Goal: Feedback & Contribution: Submit feedback/report problem

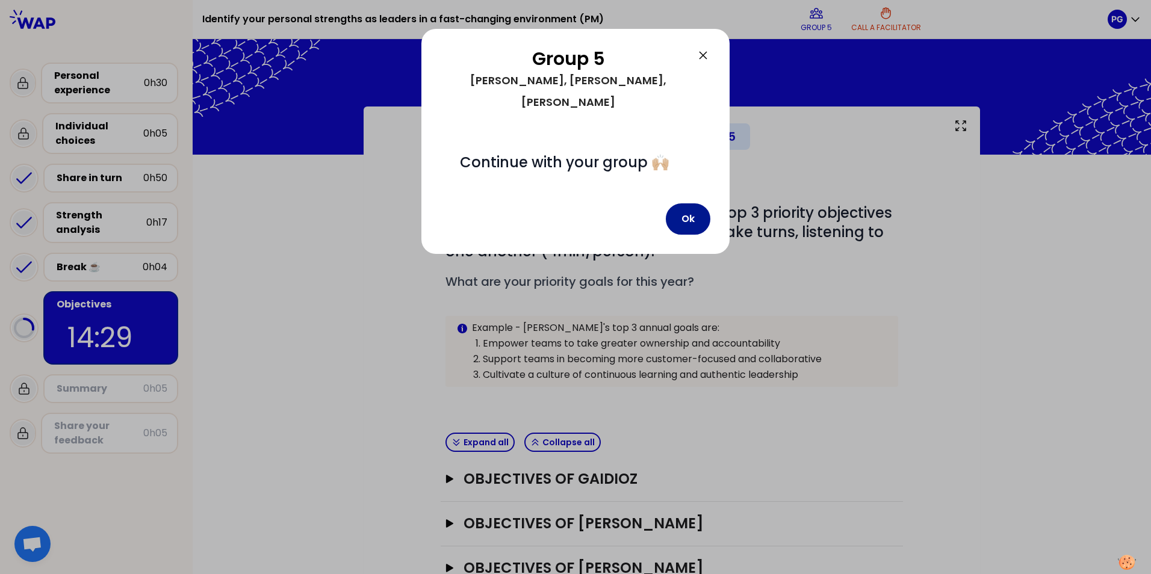
click at [581, 203] on button "Ok" at bounding box center [688, 218] width 45 height 31
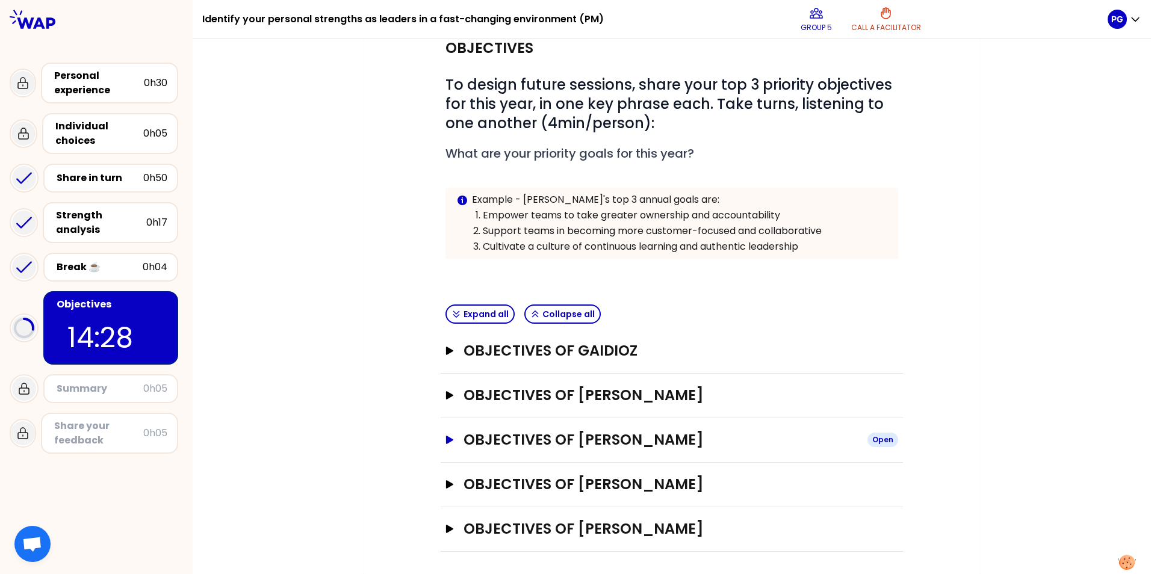
scroll to position [130, 0]
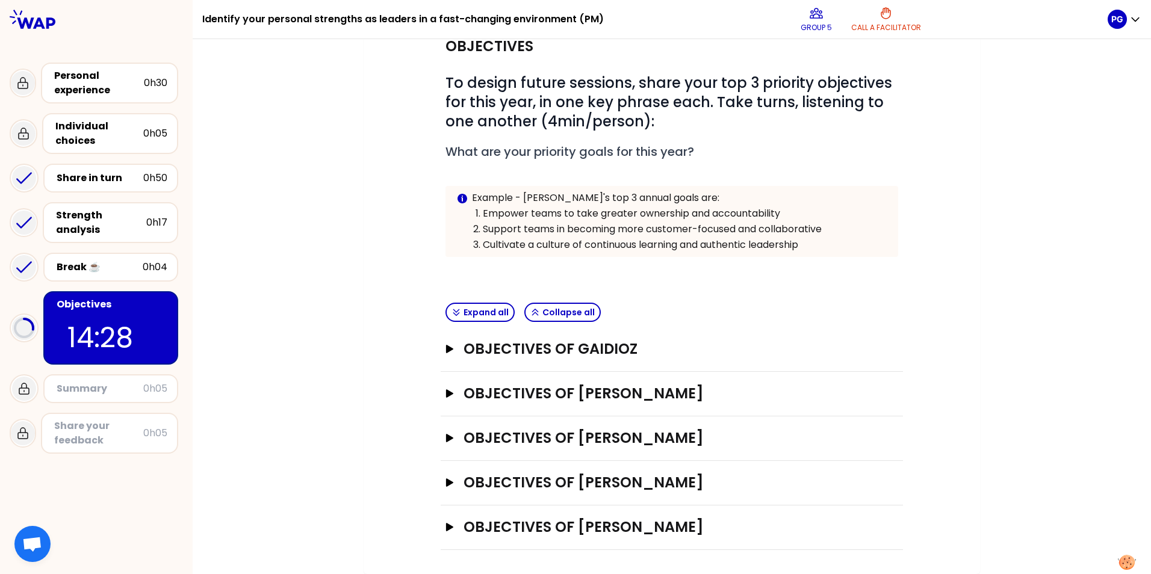
drag, startPoint x: 445, startPoint y: 397, endPoint x: 462, endPoint y: 405, distance: 19.1
click at [446, 397] on icon "button" at bounding box center [450, 393] width 10 height 8
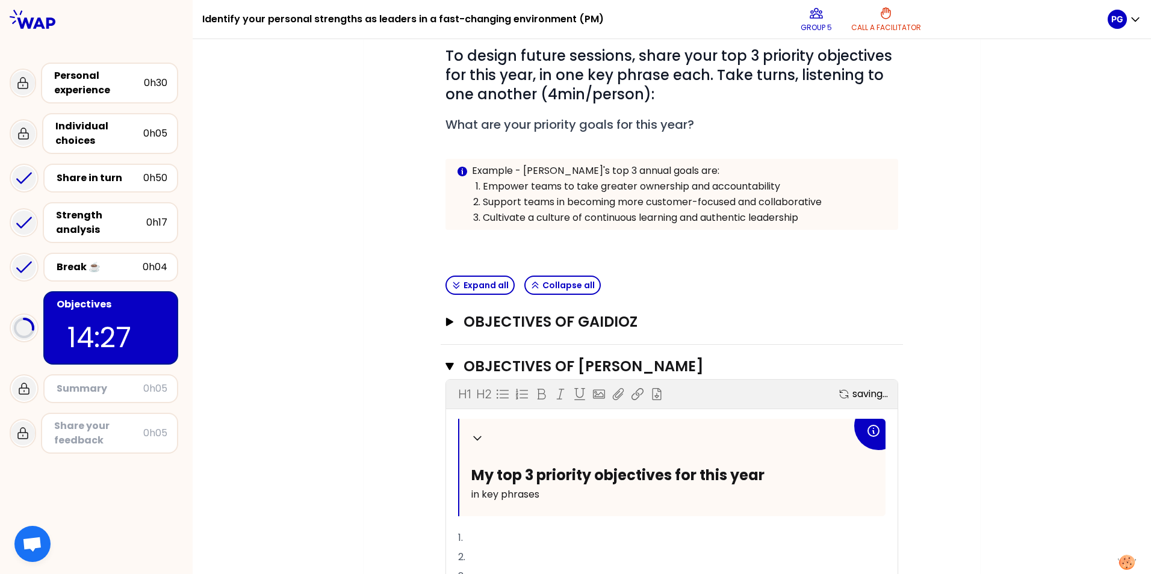
scroll to position [291, 0]
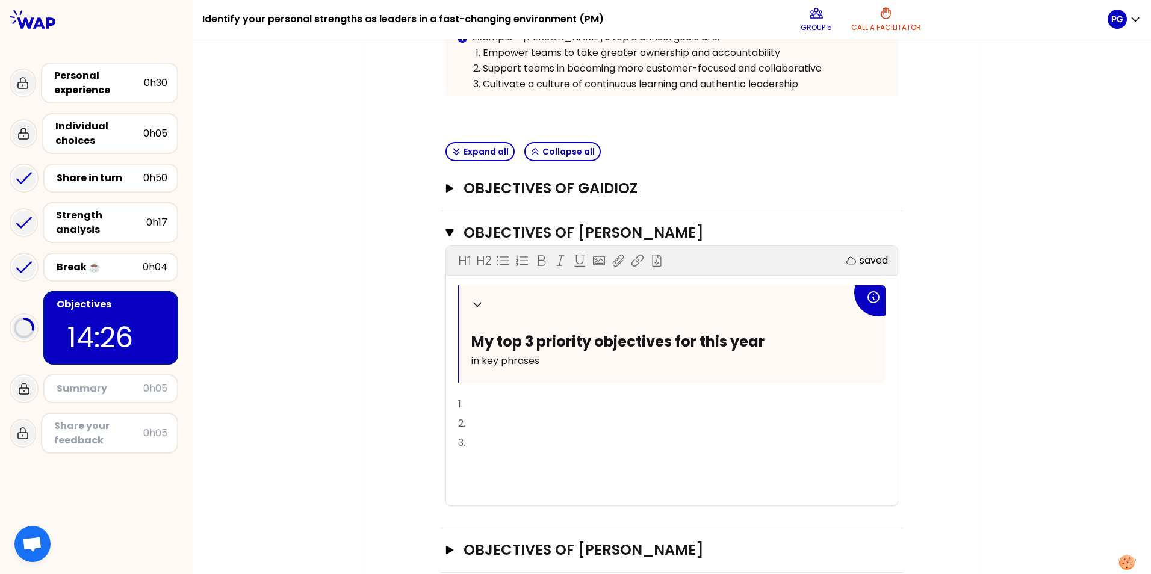
click at [498, 402] on p "1." at bounding box center [671, 404] width 427 height 19
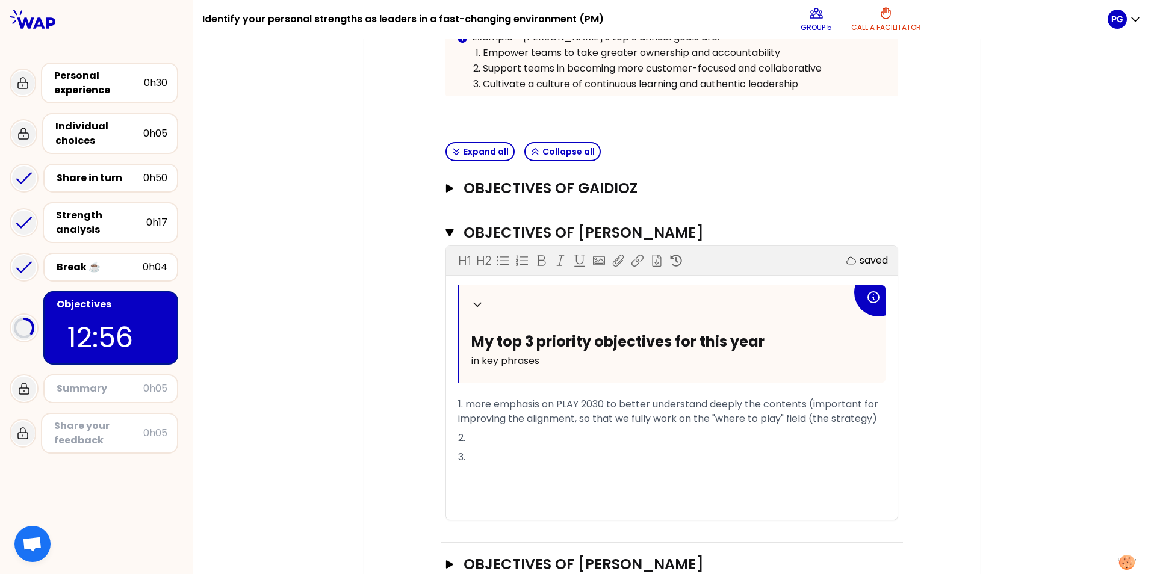
click at [488, 426] on p "2." at bounding box center [671, 438] width 427 height 19
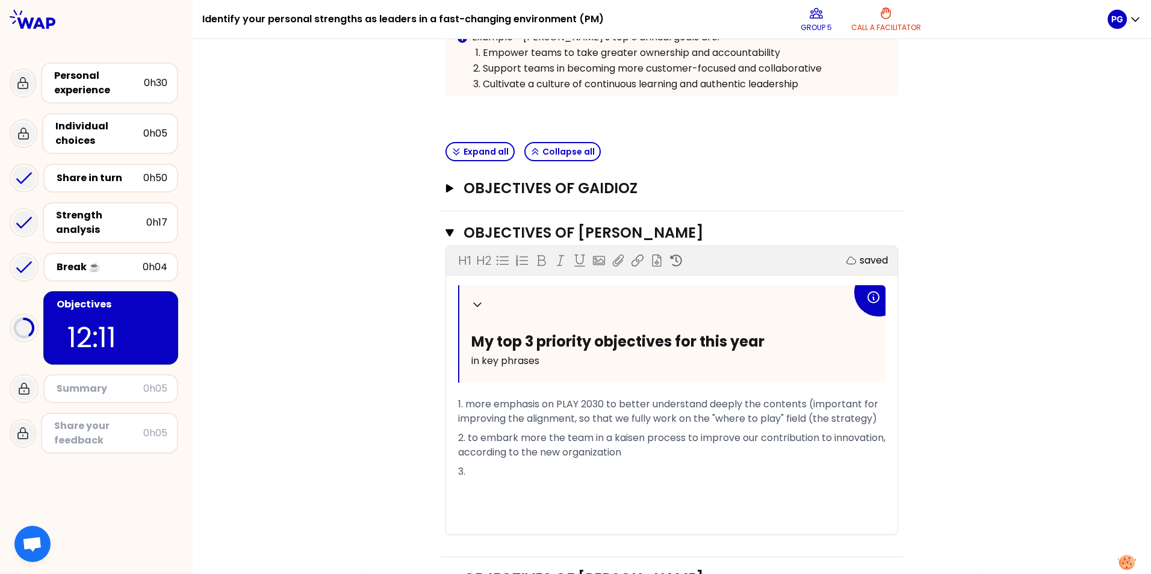
click at [491, 426] on p "﻿" at bounding box center [671, 491] width 427 height 19
click at [476, 426] on p "3." at bounding box center [671, 471] width 427 height 19
click at [461, 403] on span "1. more emphasis on PLAY 2030 to better understand deeply the contents (importa…" at bounding box center [669, 411] width 423 height 28
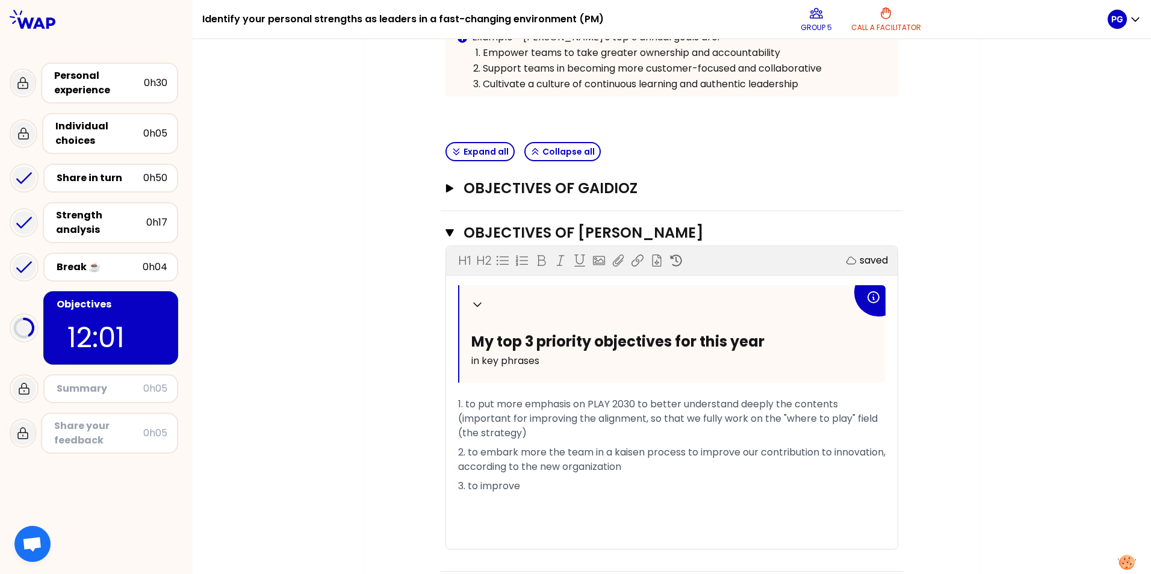
click at [526, 426] on p "3. to improve" at bounding box center [671, 486] width 427 height 19
click at [581, 421] on div "My group number: 5 Objectives # To design future sessions, share your top 3 pri…" at bounding box center [672, 280] width 958 height 928
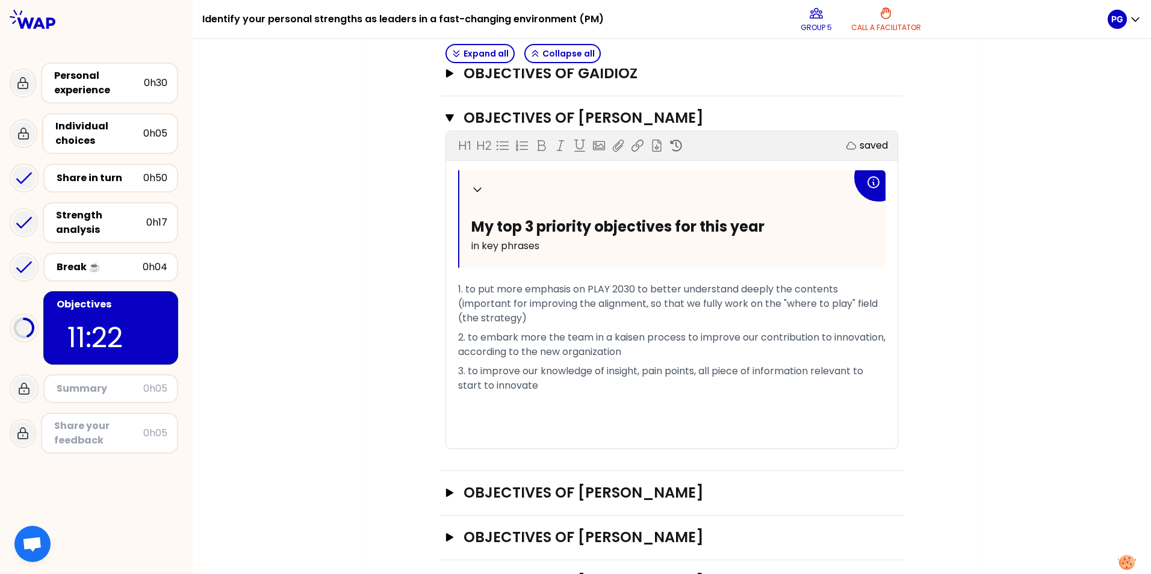
scroll to position [411, 0]
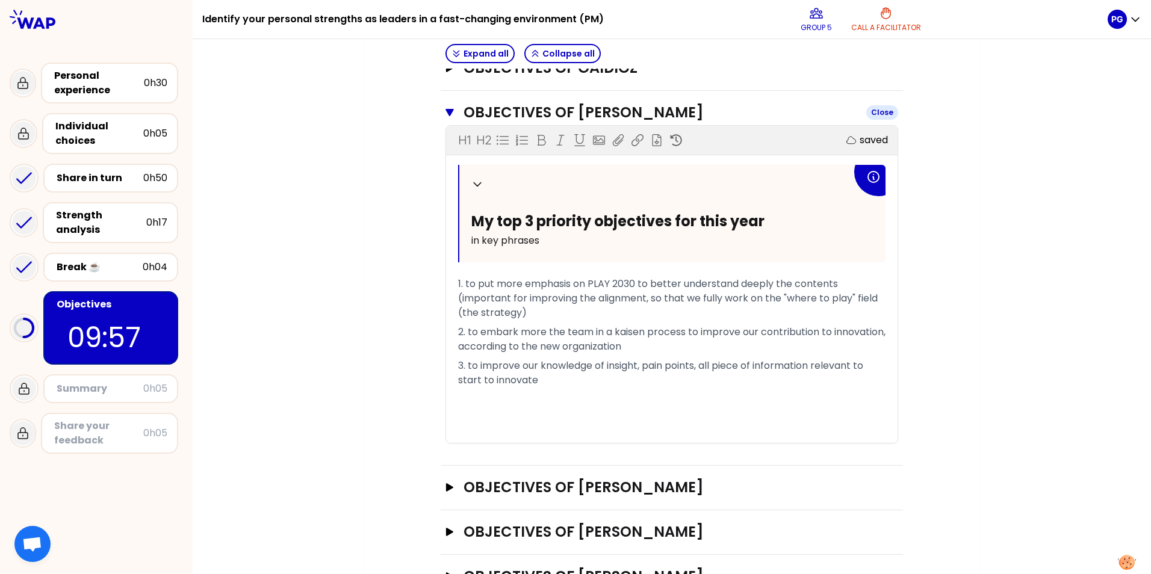
click at [445, 114] on icon "button" at bounding box center [449, 112] width 8 height 7
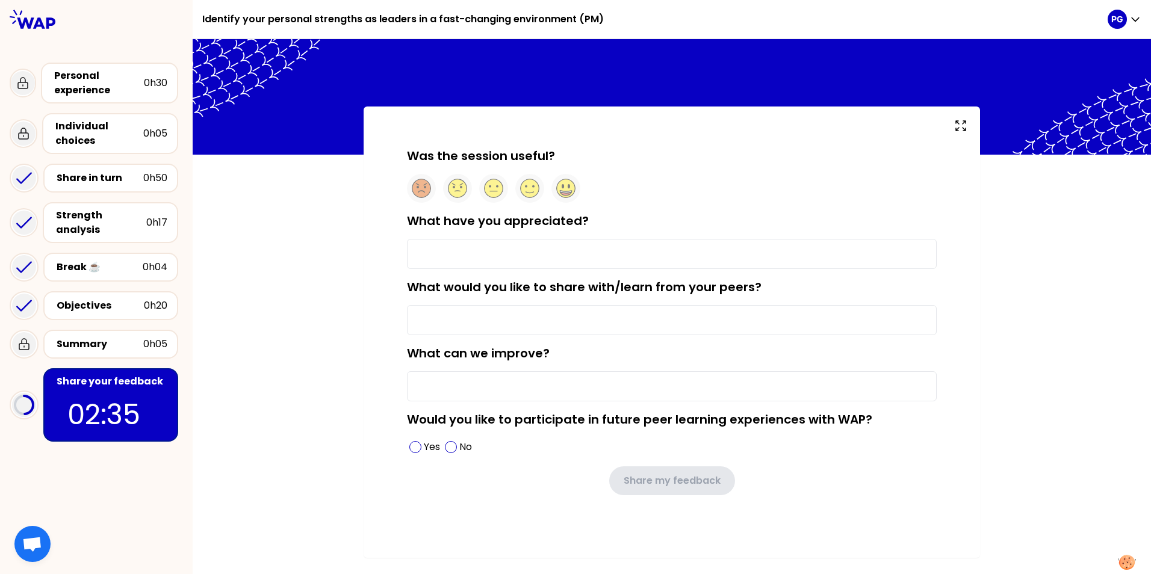
drag, startPoint x: 535, startPoint y: 191, endPoint x: 681, endPoint y: 264, distance: 163.7
click at [535, 191] on circle at bounding box center [530, 188] width 19 height 19
drag, startPoint x: 539, startPoint y: 253, endPoint x: 559, endPoint y: 256, distance: 20.1
click at [539, 253] on input "What have you appreciated?" at bounding box center [672, 254] width 530 height 30
type input "d"
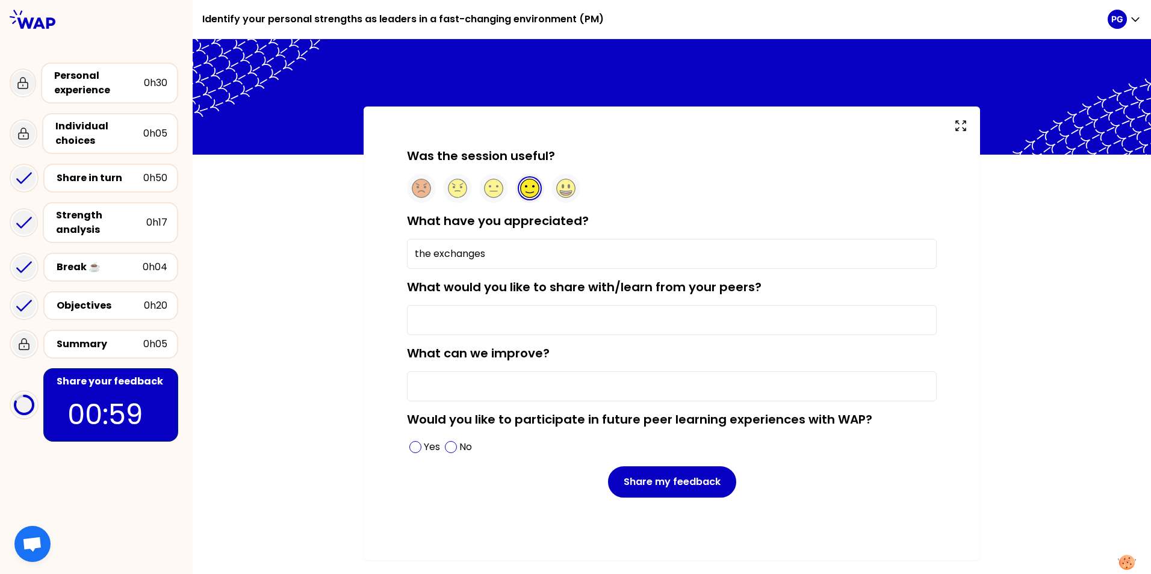
type input "the exchanges"
